Goal: Information Seeking & Learning: Learn about a topic

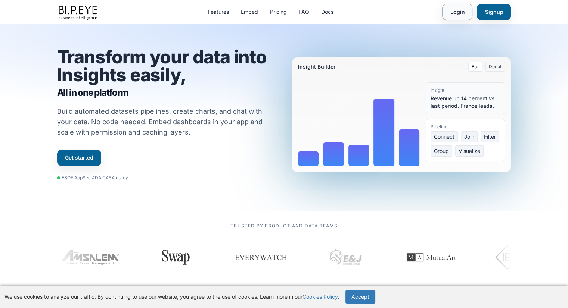
click at [457, 10] on link "Login" at bounding box center [457, 12] width 30 height 16
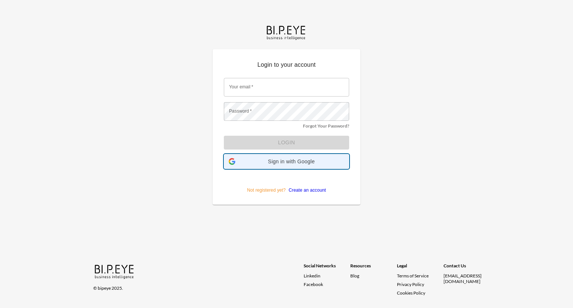
click at [291, 165] on div "Sign in with Google Sign in with Google. Opens in new tab" at bounding box center [287, 162] width 116 height 14
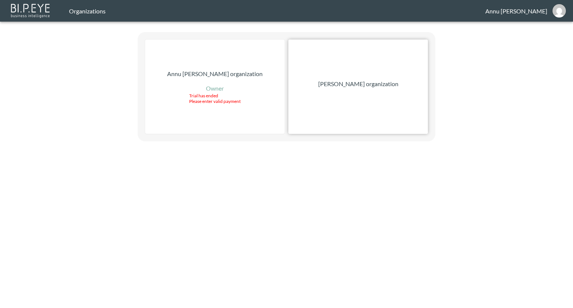
click at [366, 87] on p "[PERSON_NAME] organization" at bounding box center [358, 84] width 80 height 9
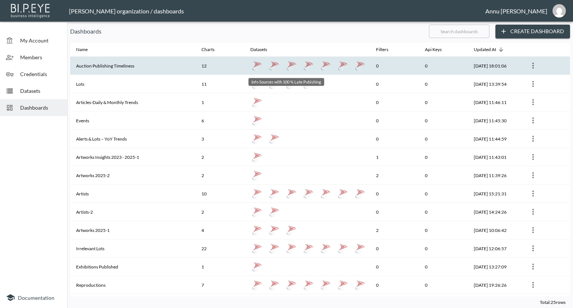
click at [285, 60] on link "Info Sources with 100 % Late Pubishing" at bounding box center [291, 65] width 13 height 13
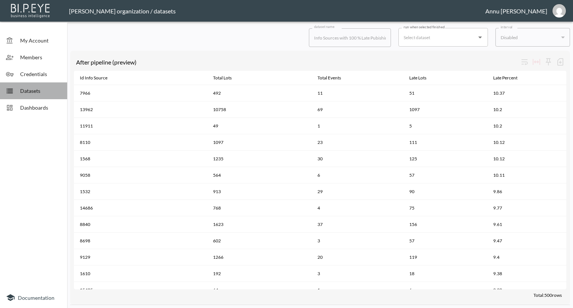
click at [46, 93] on span "Datasets" at bounding box center [40, 91] width 41 height 8
click at [46, 105] on span "Dashboards" at bounding box center [40, 108] width 41 height 8
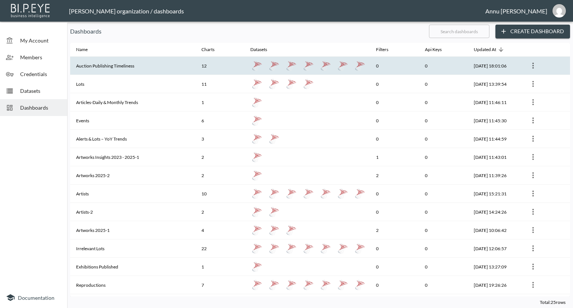
click at [93, 63] on th "Auction Publishing Timeliness" at bounding box center [132, 66] width 125 height 18
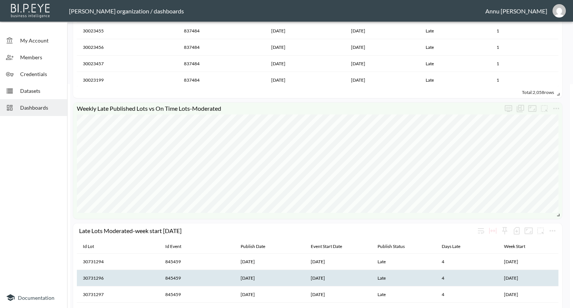
scroll to position [299, 0]
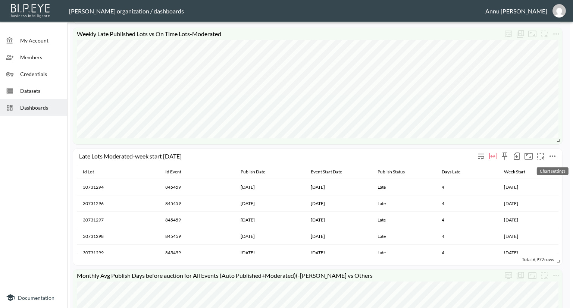
click at [557, 158] on button "more" at bounding box center [553, 156] width 12 height 12
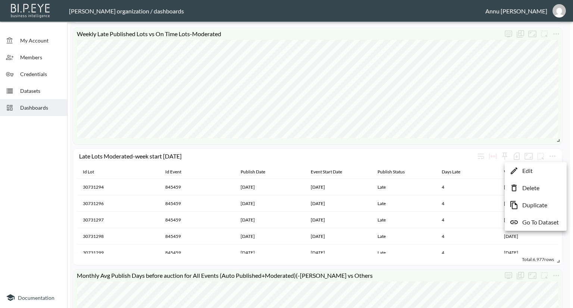
click at [549, 220] on p "Go To Dataset" at bounding box center [541, 222] width 37 height 9
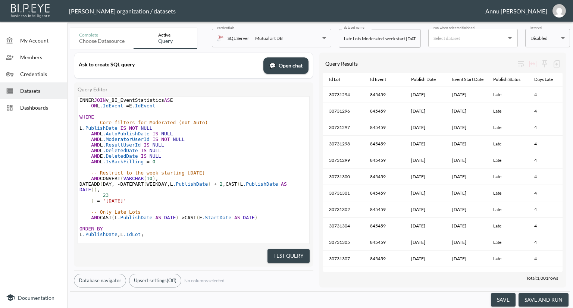
scroll to position [124, 0]
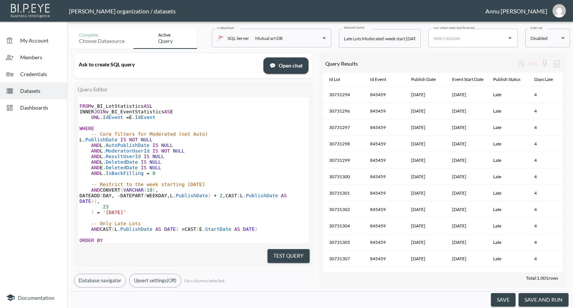
click at [30, 101] on div "Dashboards" at bounding box center [33, 107] width 67 height 17
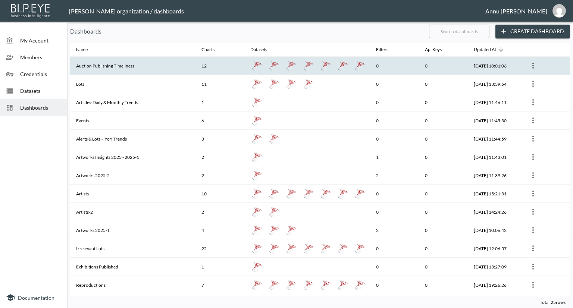
click at [91, 69] on th "Auction Publishing Timeliness" at bounding box center [132, 66] width 125 height 18
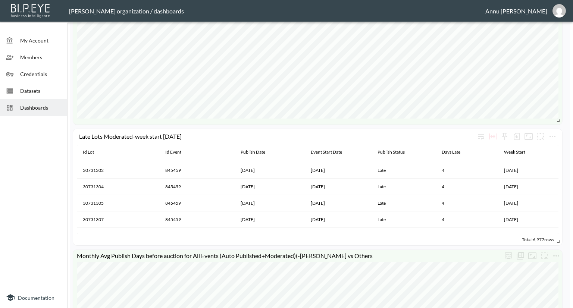
scroll to position [373, 0]
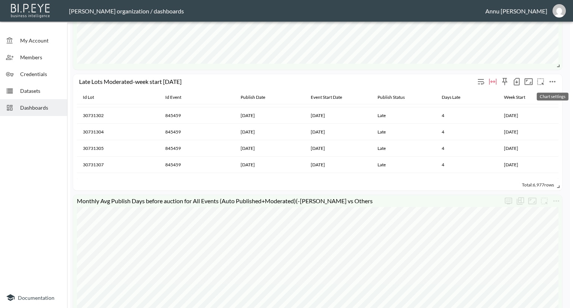
click at [551, 80] on icon "more" at bounding box center [552, 81] width 9 height 9
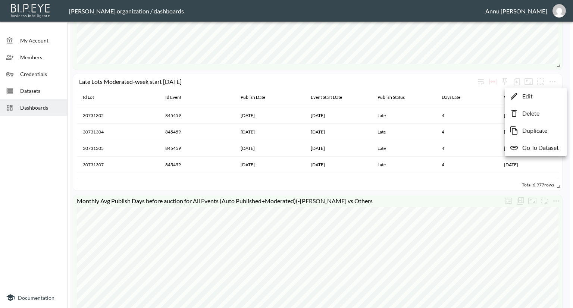
click at [538, 146] on p "Go To Dataset" at bounding box center [541, 147] width 37 height 9
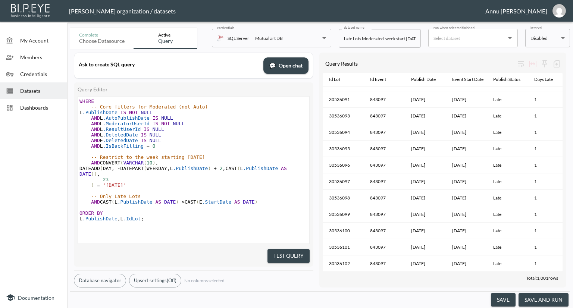
scroll to position [3173, 0]
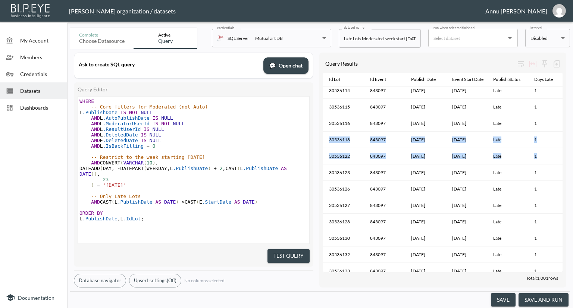
drag, startPoint x: 563, startPoint y: 121, endPoint x: 568, endPoint y: 162, distance: 41.0
click at [568, 162] on div "Ask to create SQL query 💬 Open chat Query Editor xxxxxxxxxx SELECT L .IdLot , E…" at bounding box center [320, 170] width 500 height 243
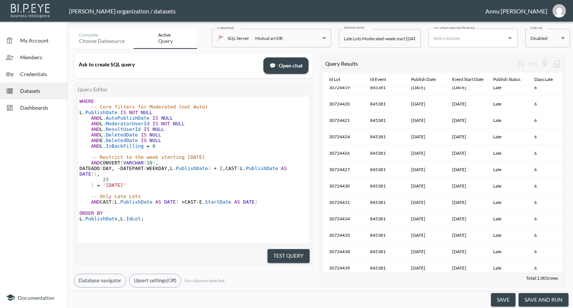
scroll to position [10964, 0]
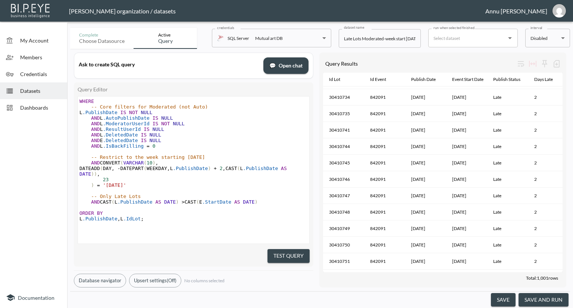
click at [34, 108] on span "Dashboards" at bounding box center [40, 108] width 41 height 8
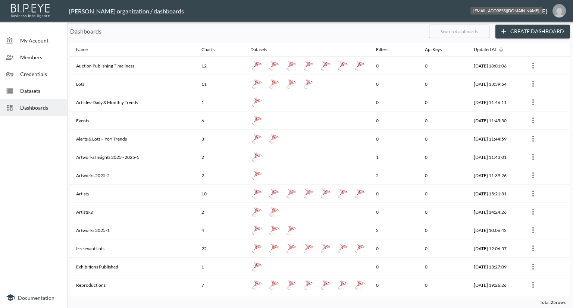
click at [560, 11] on img "annu@mutualart.com" at bounding box center [559, 10] width 13 height 13
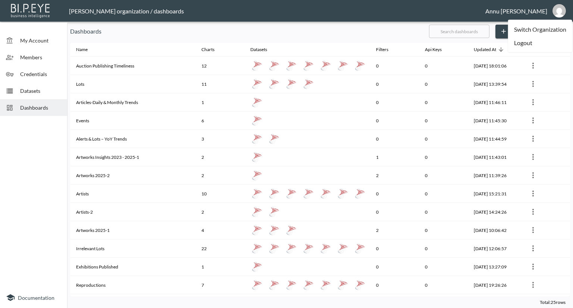
click at [522, 46] on li "Logout" at bounding box center [540, 42] width 64 height 13
